Goal: Task Accomplishment & Management: Use online tool/utility

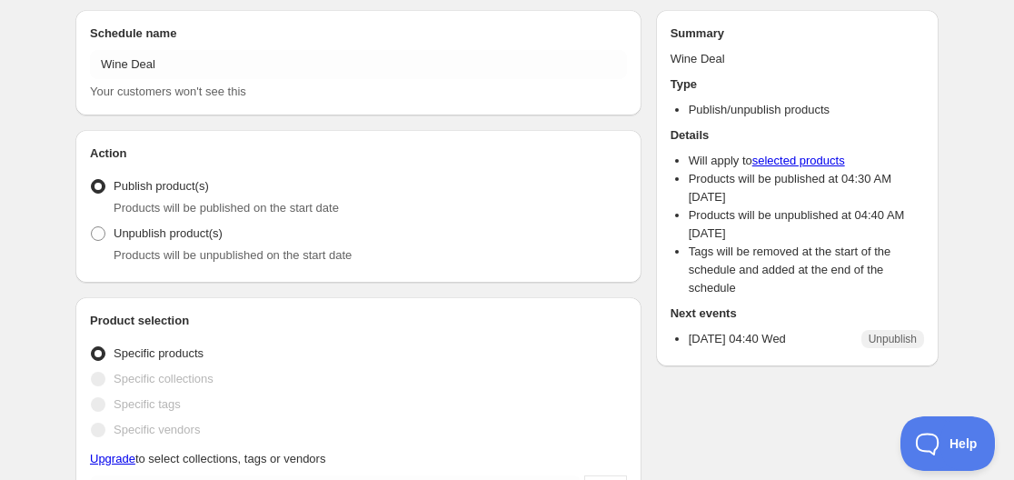
scroll to position [91, 0]
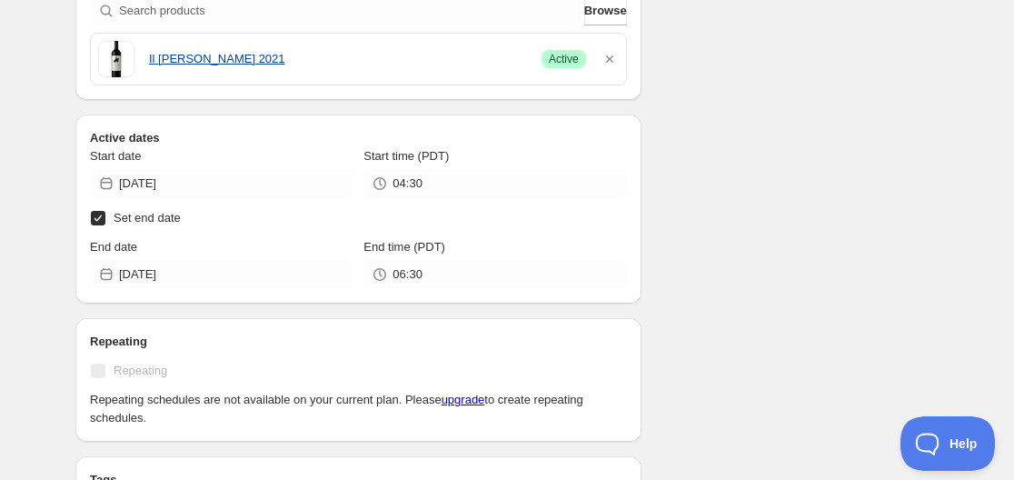
scroll to position [545, 0]
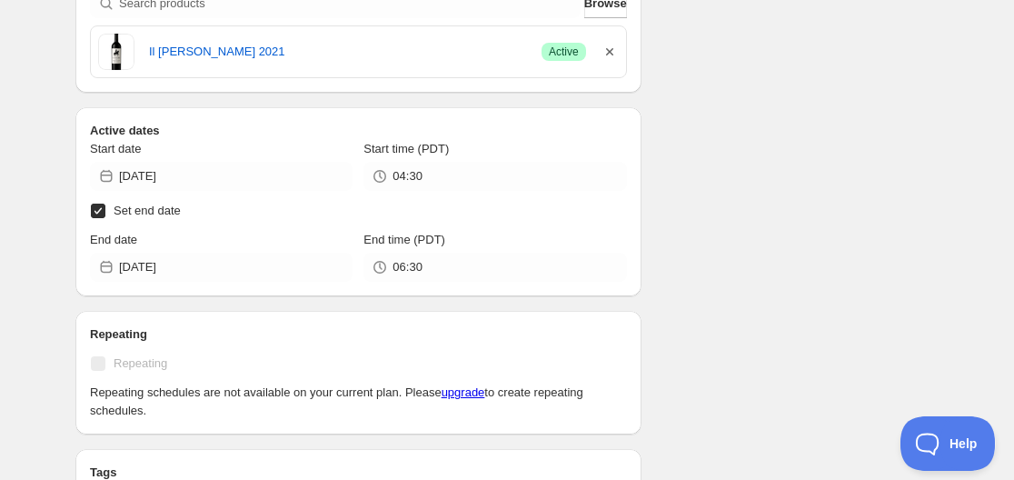
click at [615, 48] on icon "button" at bounding box center [609, 52] width 18 height 18
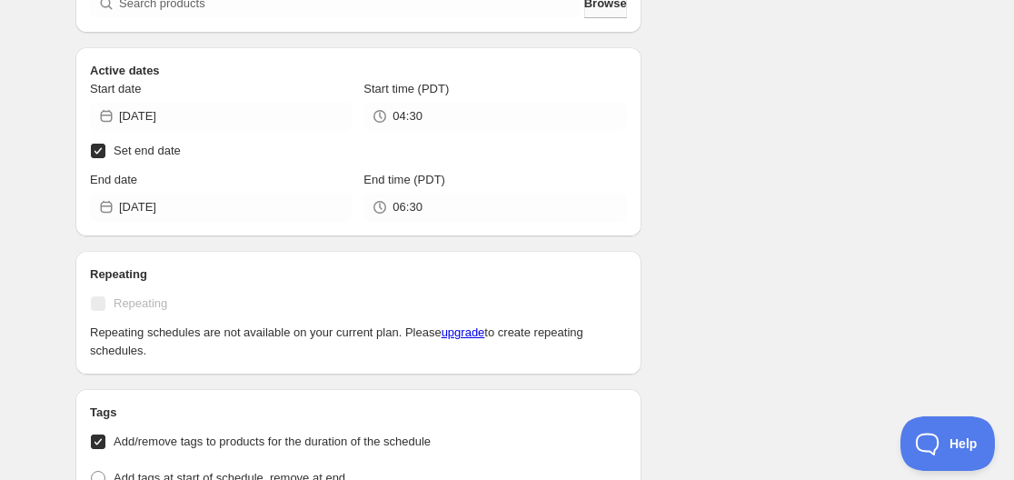
scroll to position [685, 0]
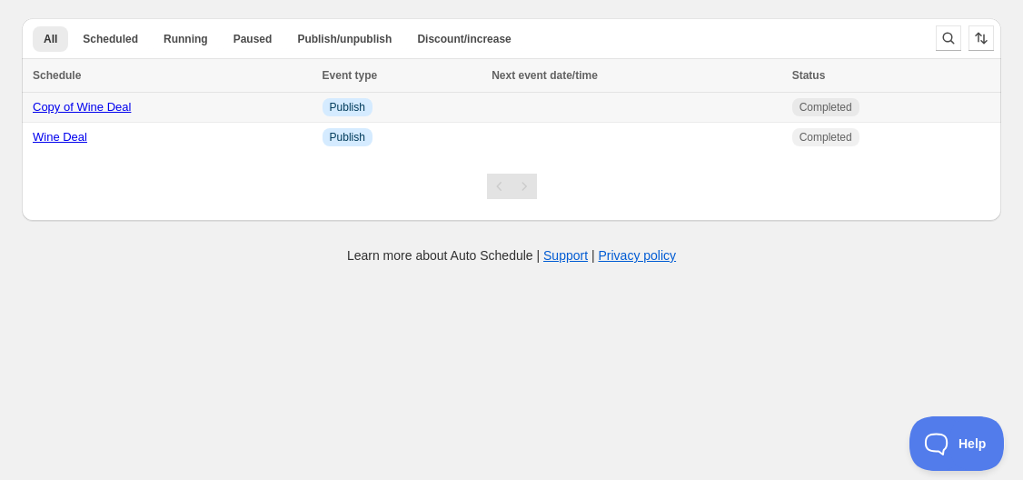
click at [84, 106] on link "Copy of Wine Deal" at bounding box center [82, 107] width 98 height 14
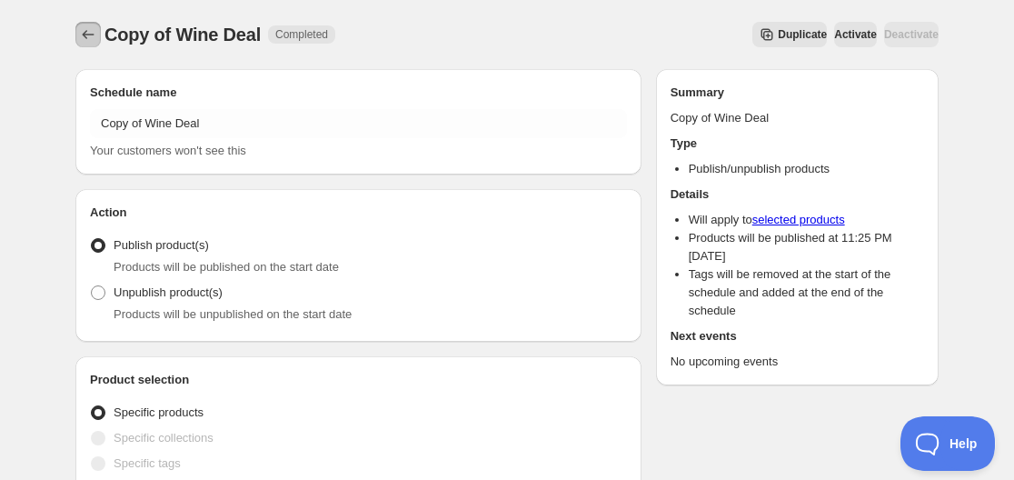
click at [85, 31] on icon "Schedules" at bounding box center [88, 34] width 18 height 18
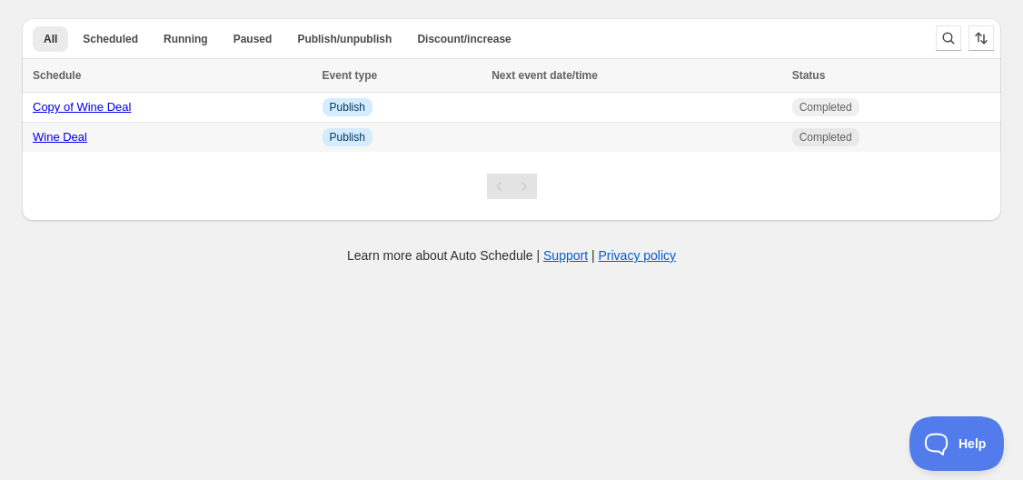
click at [70, 144] on div "Wine Deal" at bounding box center [172, 137] width 279 height 18
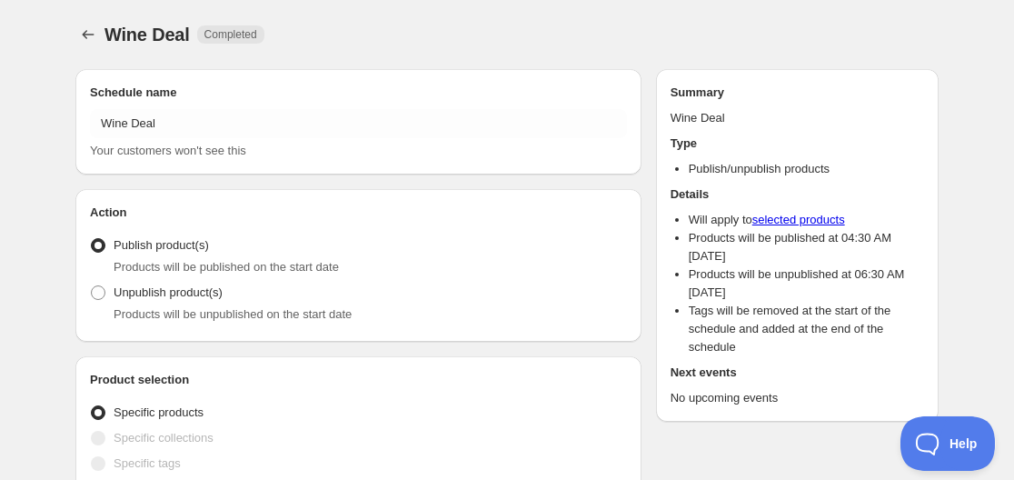
radio input "true"
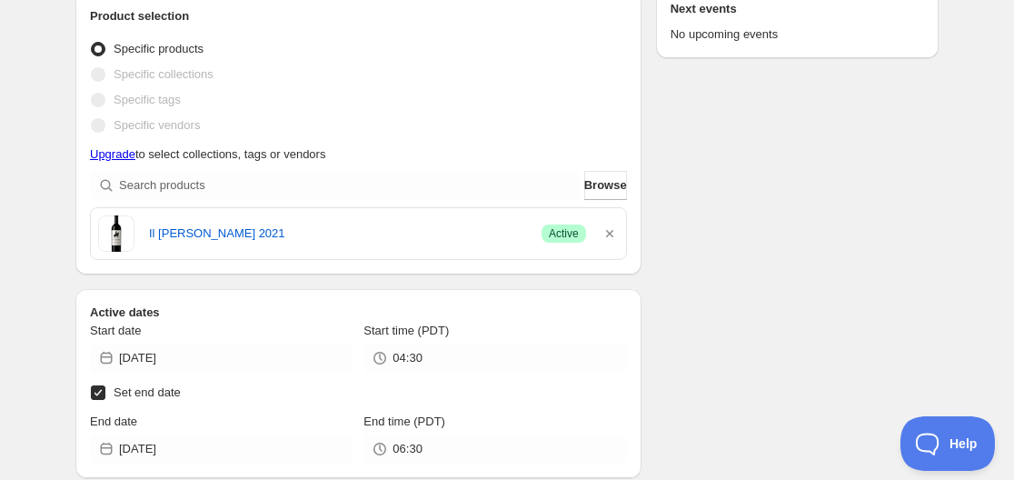
scroll to position [454, 0]
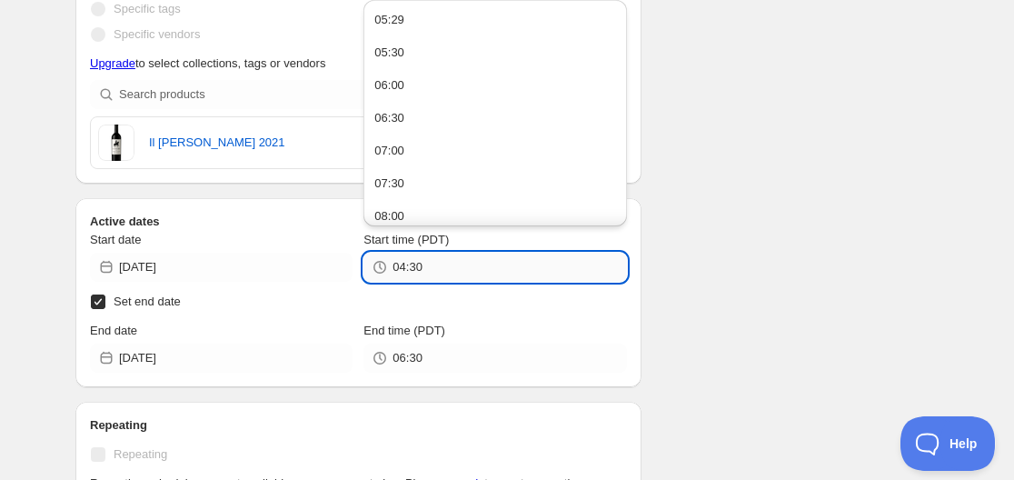
click at [401, 267] on input "04:30" at bounding box center [508, 266] width 233 height 29
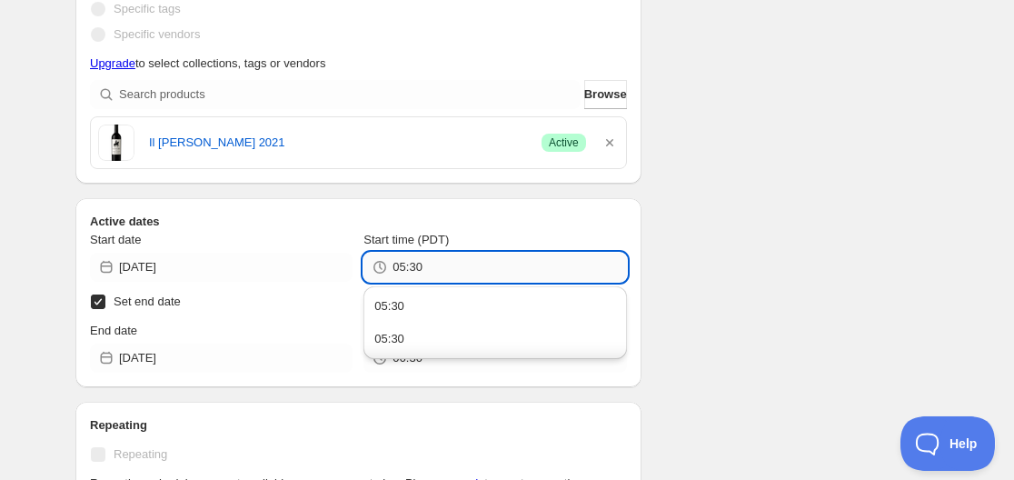
drag, startPoint x: 414, startPoint y: 263, endPoint x: 430, endPoint y: 264, distance: 15.5
click at [430, 264] on input "05:30" at bounding box center [508, 266] width 233 height 29
type input "05:33"
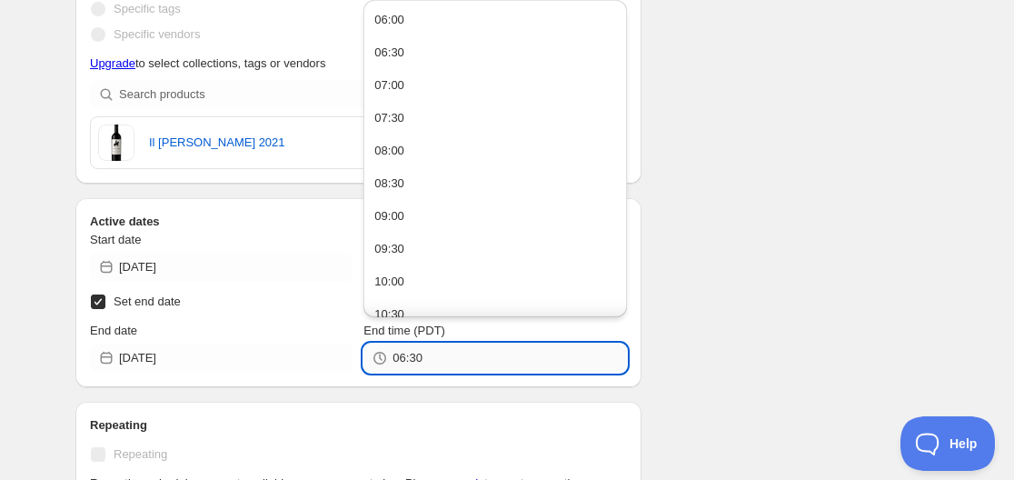
click at [396, 359] on input "06:30" at bounding box center [508, 357] width 233 height 29
click at [394, 361] on input "06:30" at bounding box center [508, 357] width 233 height 29
click at [398, 363] on input "06:30" at bounding box center [508, 357] width 233 height 29
click at [404, 360] on input "56:30" at bounding box center [508, 357] width 233 height 29
click at [412, 359] on input "5:30" at bounding box center [508, 357] width 233 height 29
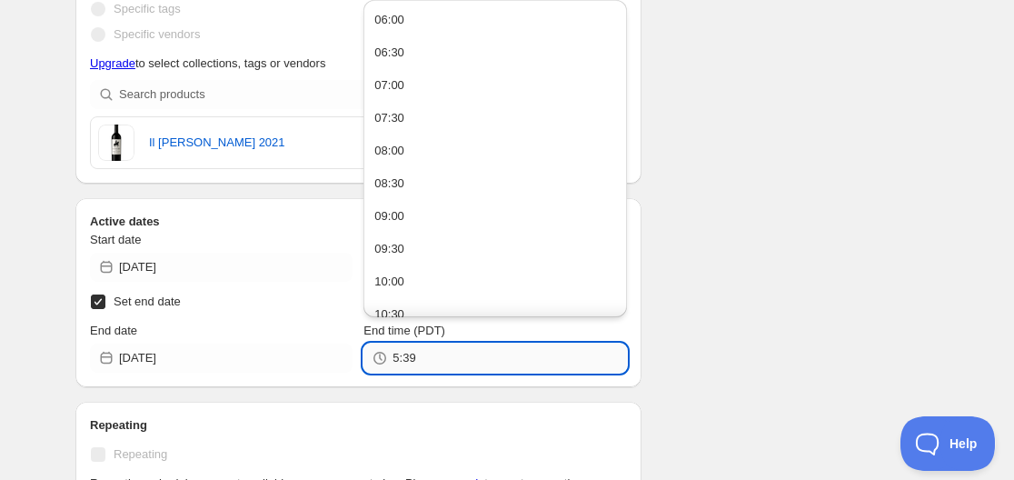
drag, startPoint x: 409, startPoint y: 357, endPoint x: 417, endPoint y: 361, distance: 9.4
click at [417, 361] on input "5:39" at bounding box center [508, 357] width 233 height 29
type input "05:35"
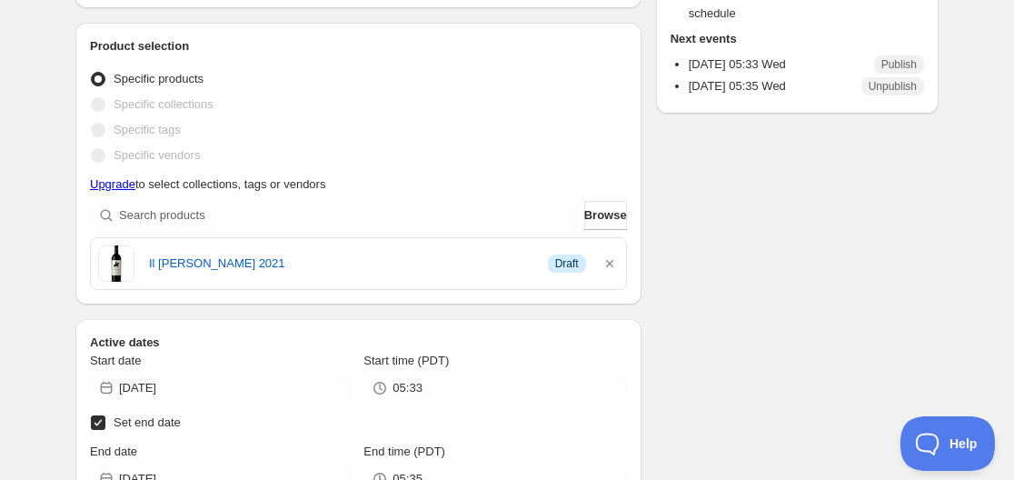
scroll to position [272, 0]
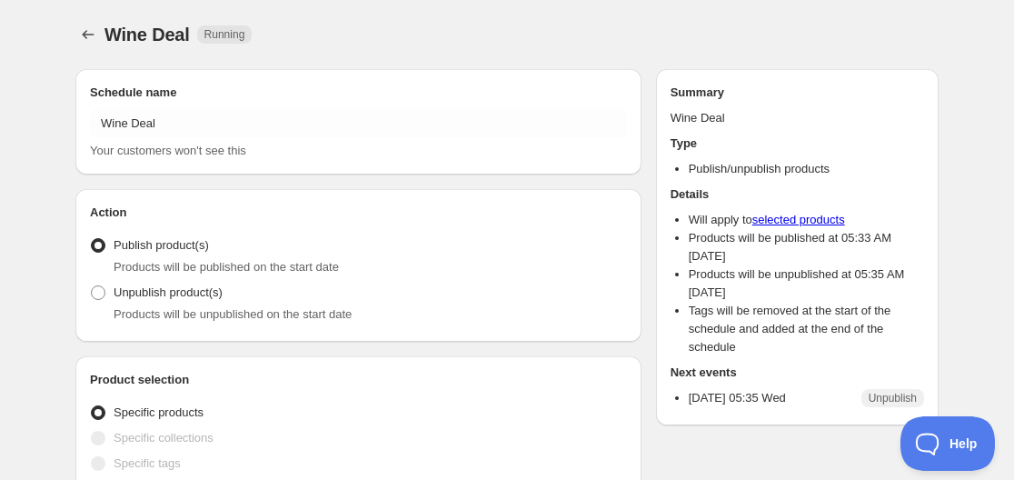
radio input "true"
checkbox input "true"
type input "07:30"
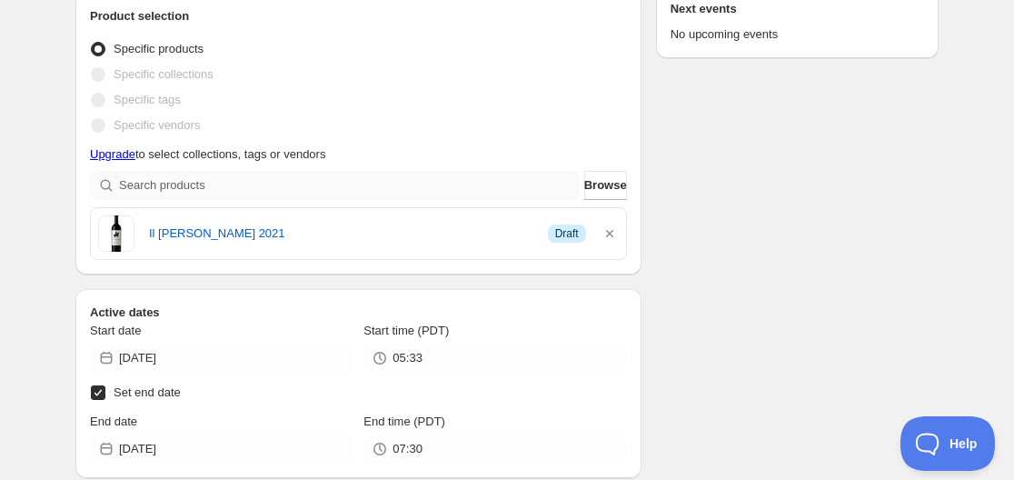
scroll to position [636, 0]
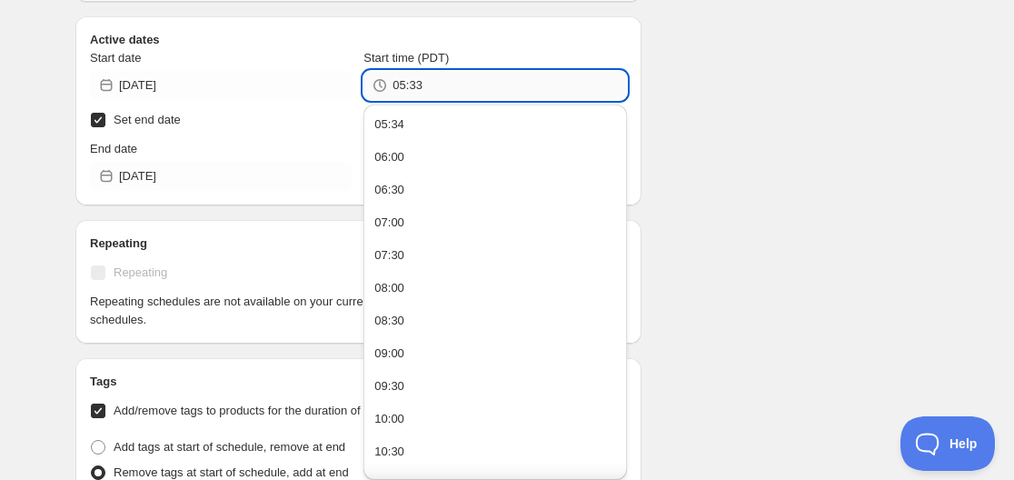
click at [398, 86] on input "05:33" at bounding box center [508, 85] width 233 height 29
drag, startPoint x: 420, startPoint y: 83, endPoint x: 409, endPoint y: 84, distance: 11.0
click at [409, 84] on input "06:33" at bounding box center [508, 85] width 233 height 29
type input "06:07"
click at [757, 134] on div "Schedule name Wine Deal Your customers won't see this Action Action Publish pro…" at bounding box center [499, 471] width 877 height 2105
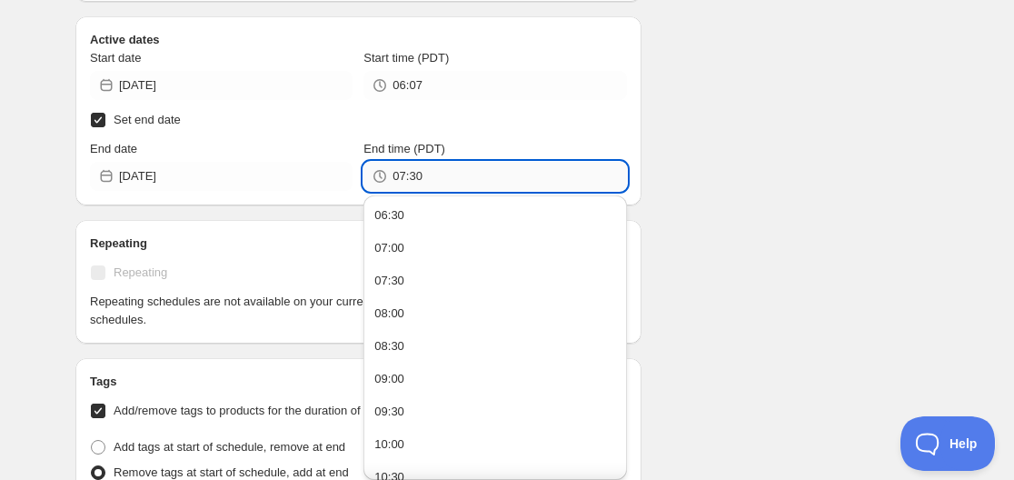
click at [400, 175] on input "07:30" at bounding box center [508, 176] width 233 height 29
type input "06:10"
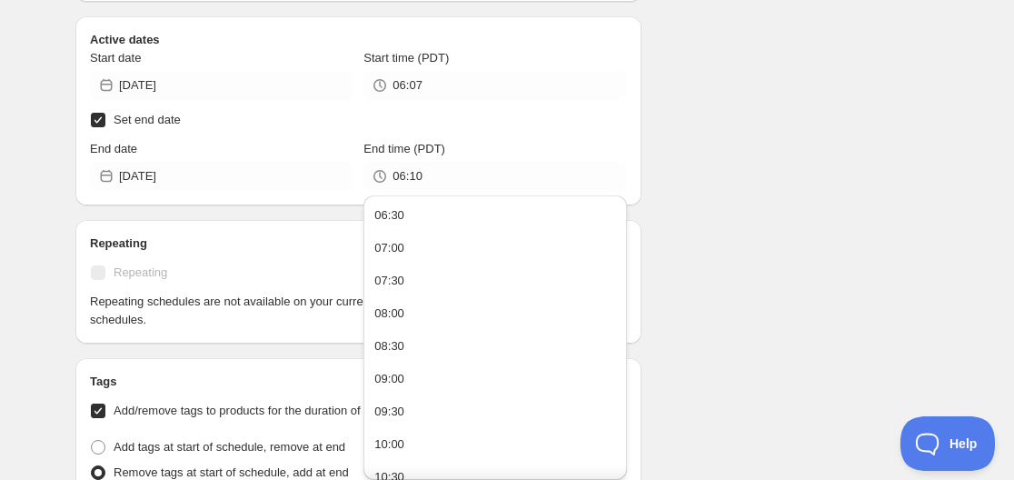
click at [777, 182] on div "Schedule name Wine Deal Your customers won't see this Action Action Publish pro…" at bounding box center [499, 471] width 877 height 2105
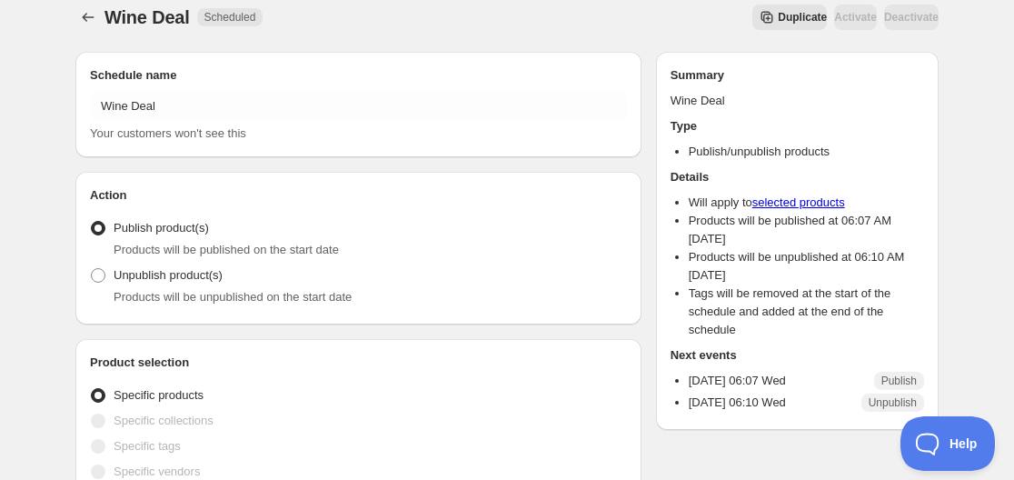
scroll to position [0, 0]
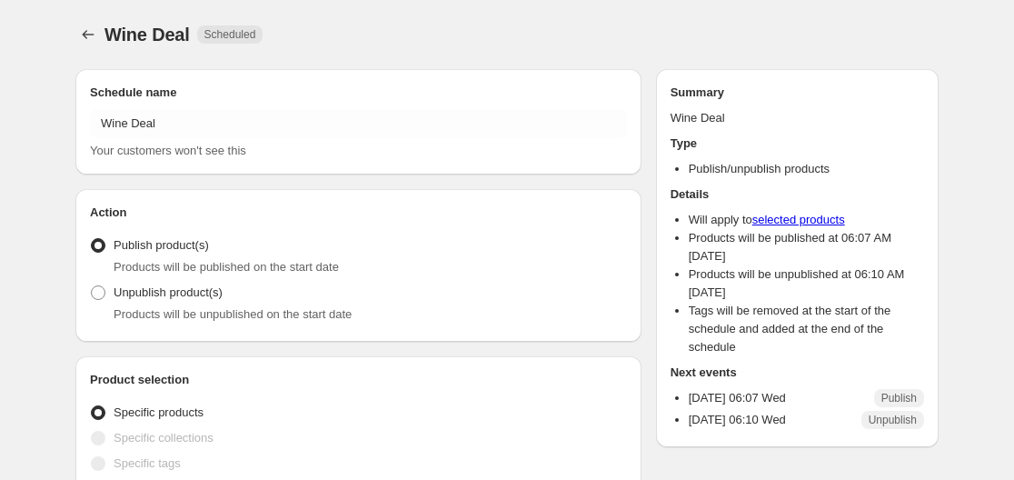
radio input "true"
checkbox input "true"
